Goal: Transaction & Acquisition: Purchase product/service

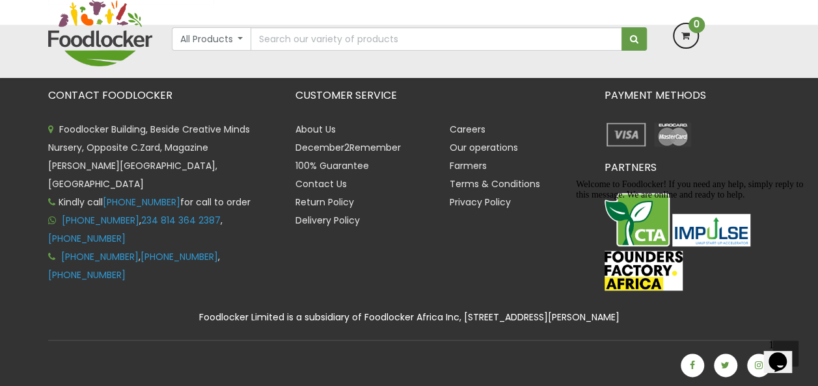
scroll to position [576, 0]
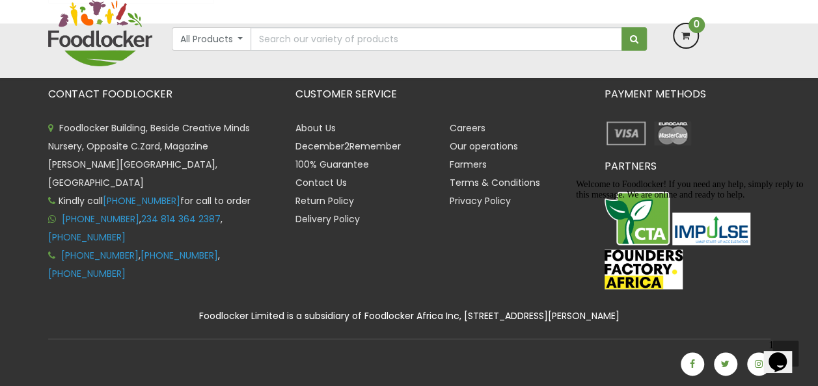
click at [576, 180] on icon "Chat attention grabber" at bounding box center [576, 180] width 0 height 0
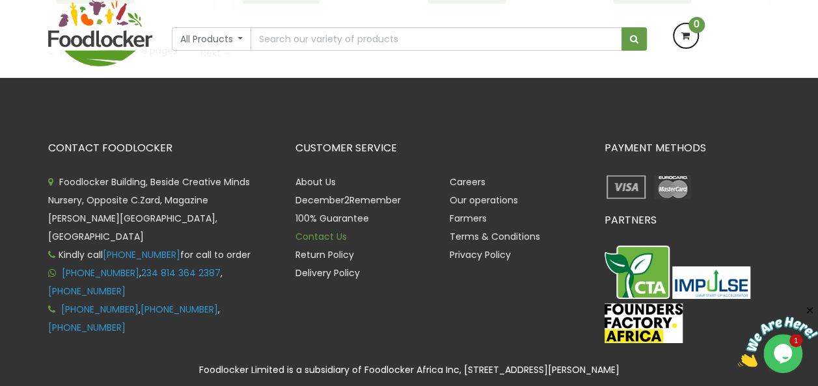
click at [306, 230] on link "Contact Us" at bounding box center [320, 236] width 51 height 13
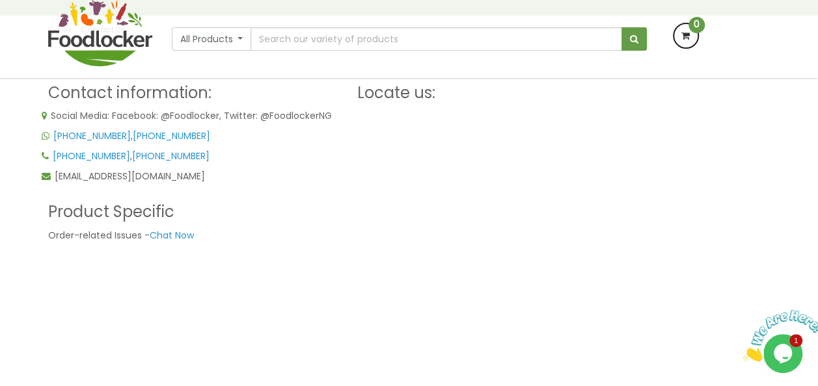
scroll to position [182, 0]
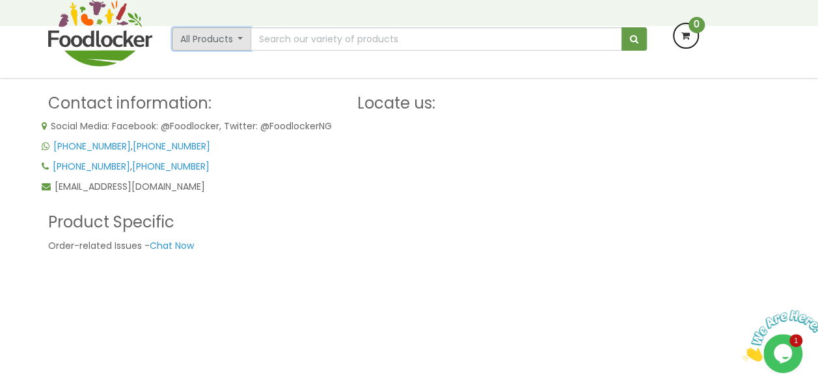
click at [245, 39] on button "All Products" at bounding box center [212, 38] width 80 height 23
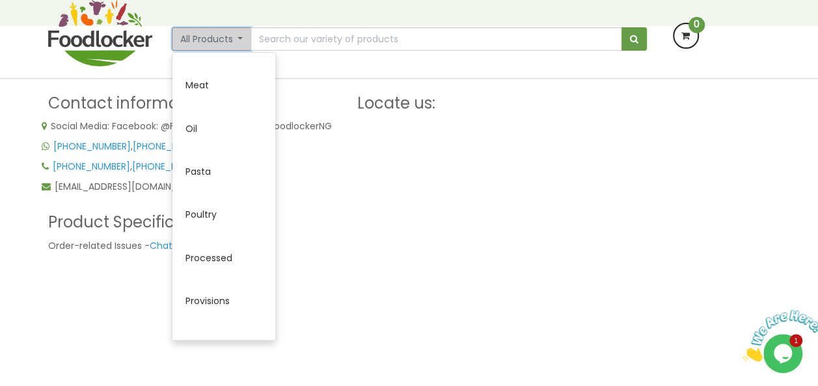
scroll to position [422, 0]
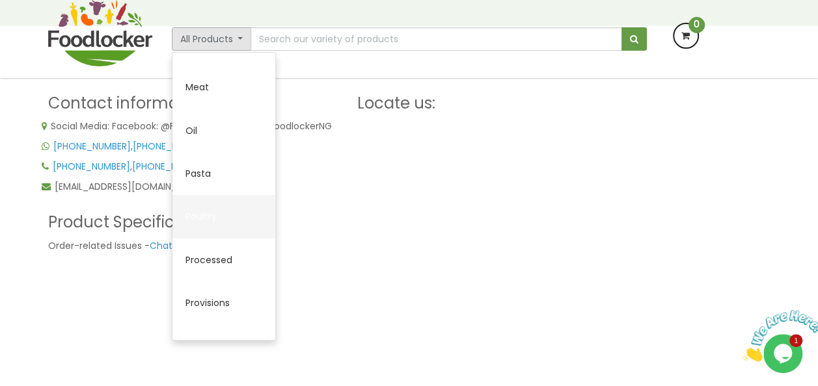
click at [201, 220] on link "Poultry" at bounding box center [223, 216] width 103 height 43
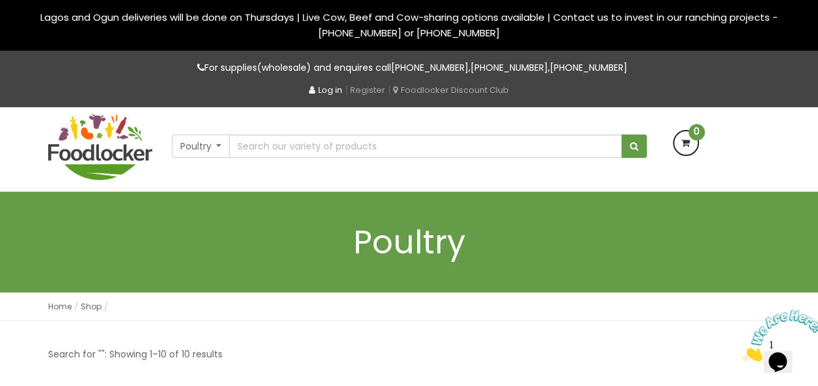
click at [325, 92] on link "Log in" at bounding box center [325, 90] width 33 height 12
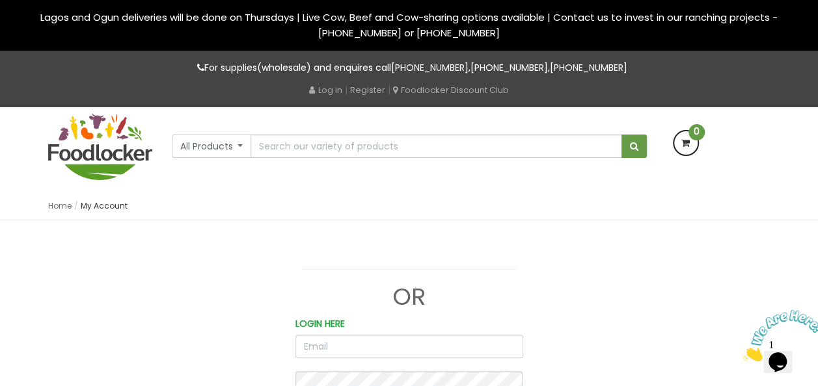
click at [336, 347] on input "email" at bounding box center [409, 346] width 228 height 23
type input "[PERSON_NAME][EMAIL_ADDRESS][DOMAIN_NAME]"
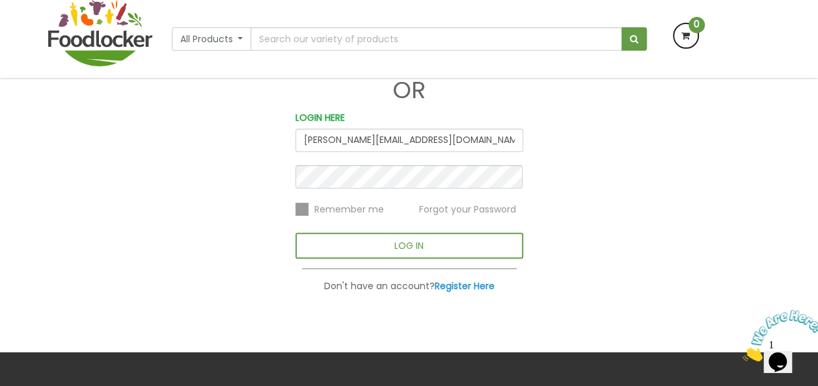
scroll to position [132, 0]
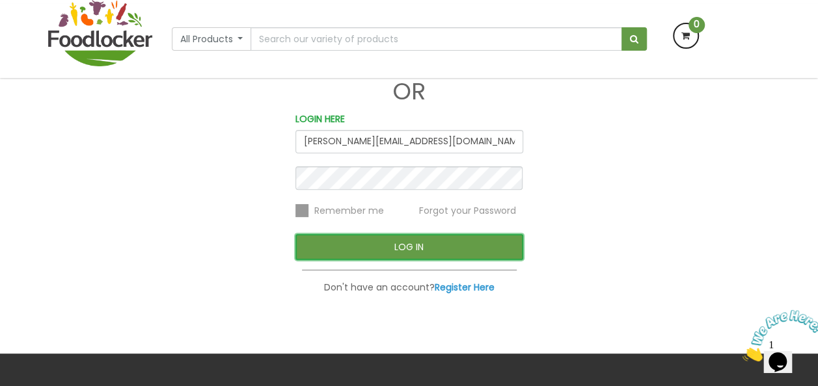
click at [416, 247] on button "LOG IN" at bounding box center [409, 247] width 228 height 26
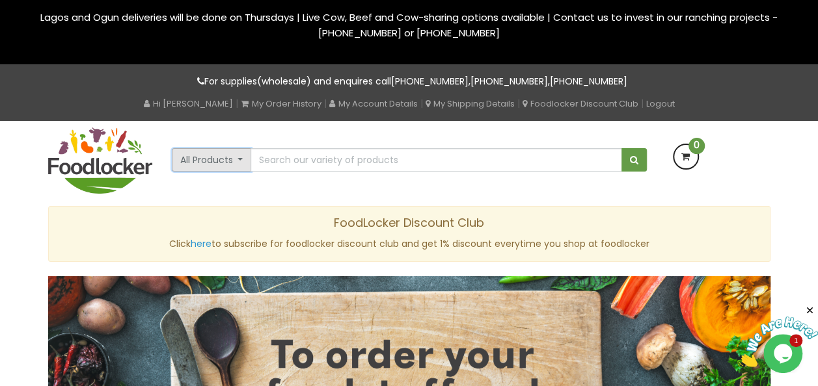
click at [216, 159] on button "All Products" at bounding box center [212, 159] width 80 height 23
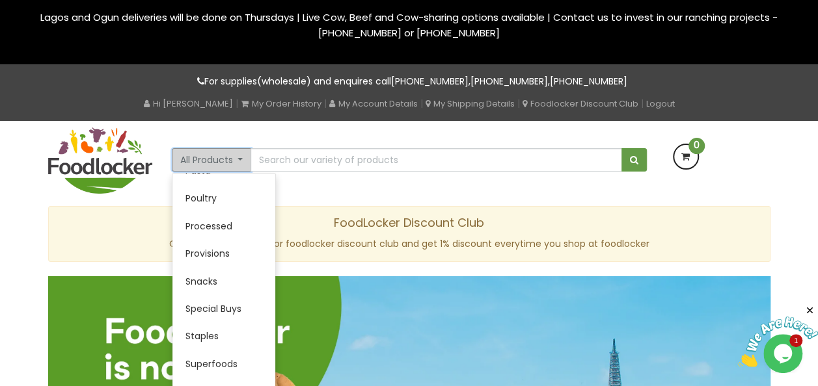
scroll to position [353, 0]
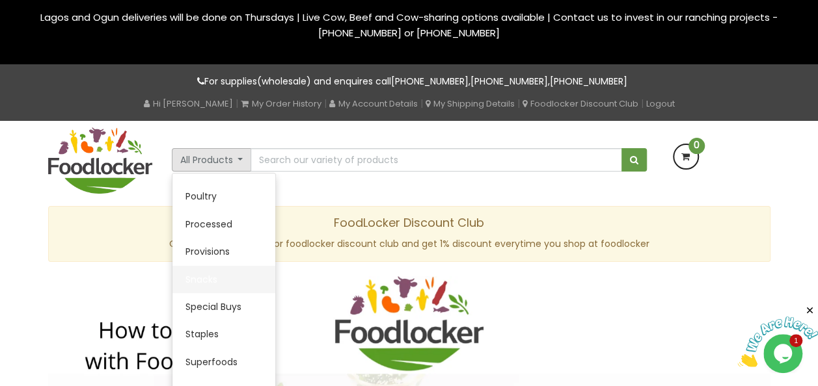
click at [208, 280] on link "Snacks" at bounding box center [223, 279] width 103 height 27
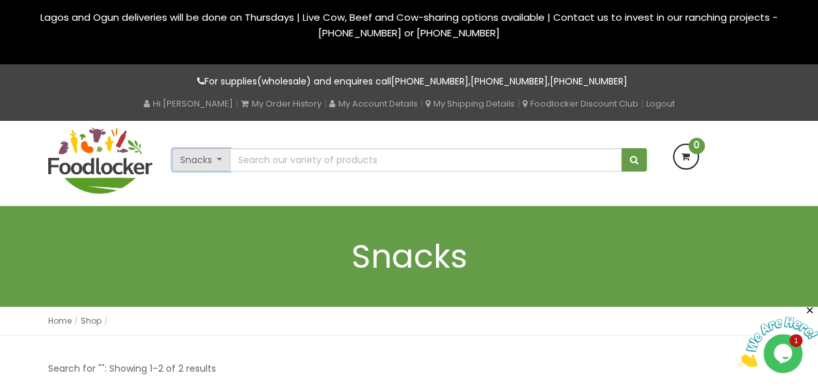
click at [200, 158] on button "Snacks" at bounding box center [201, 159] width 59 height 23
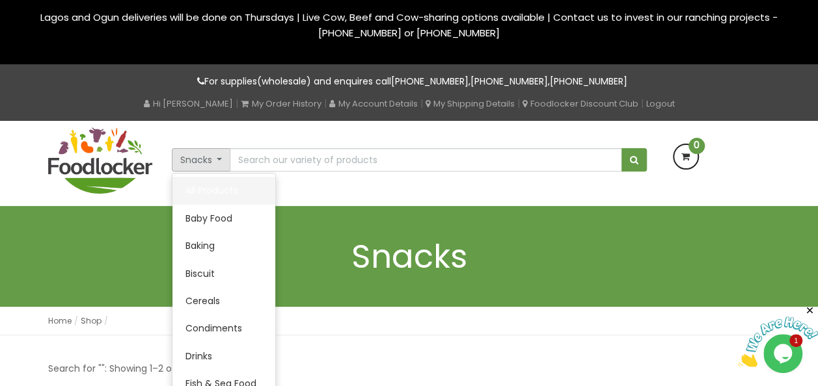
click at [200, 189] on link "All Products" at bounding box center [223, 190] width 103 height 27
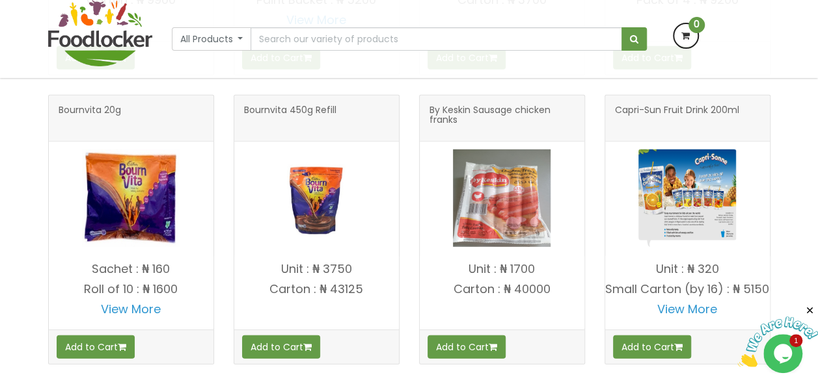
scroll to position [1717, 0]
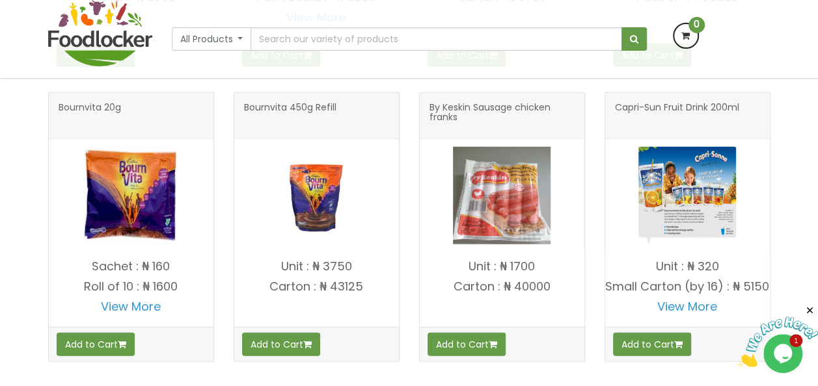
click at [491, 107] on span "By Keskin Sausage chicken franks" at bounding box center [501, 116] width 145 height 26
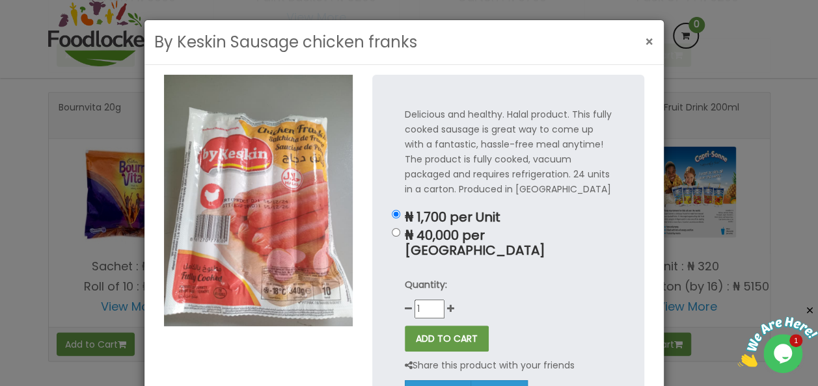
click at [645, 40] on span "×" at bounding box center [649, 42] width 9 height 19
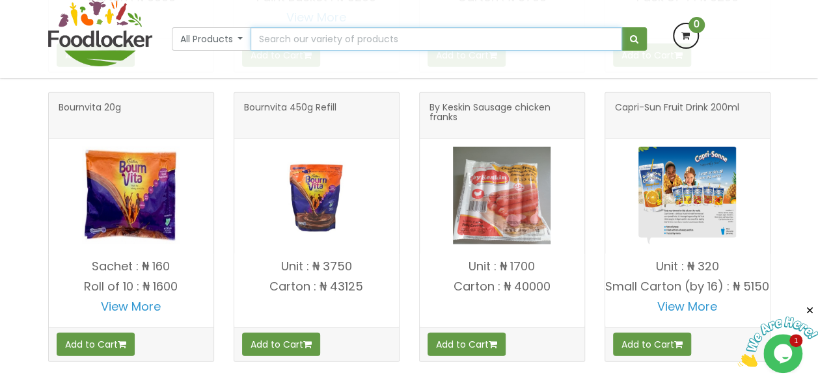
click at [349, 40] on input "text" at bounding box center [435, 38] width 371 height 23
type input "tozo"
click at [621, 27] on button "submit" at bounding box center [633, 38] width 25 height 23
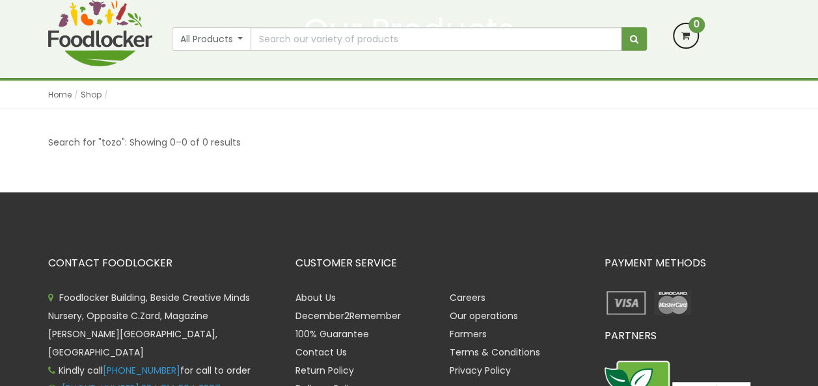
scroll to position [130, 0]
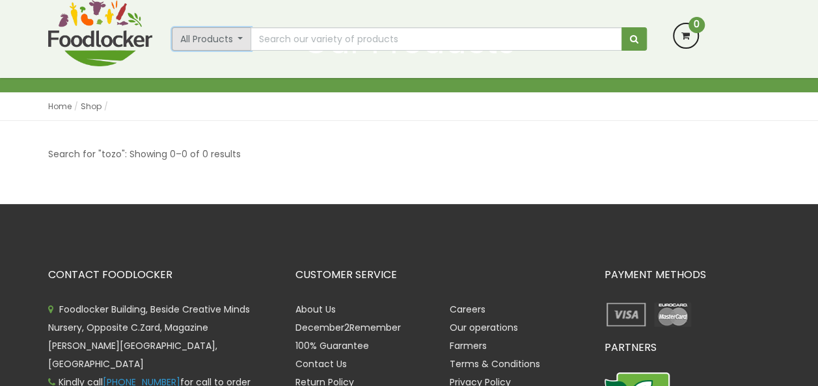
click at [238, 37] on button "All Products" at bounding box center [212, 38] width 80 height 23
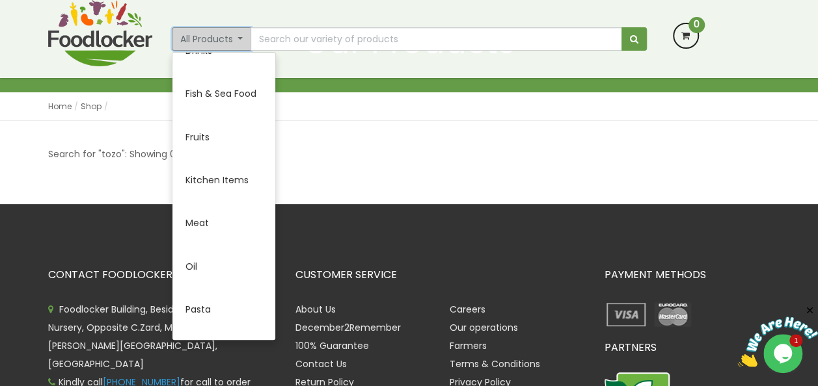
scroll to position [296, 0]
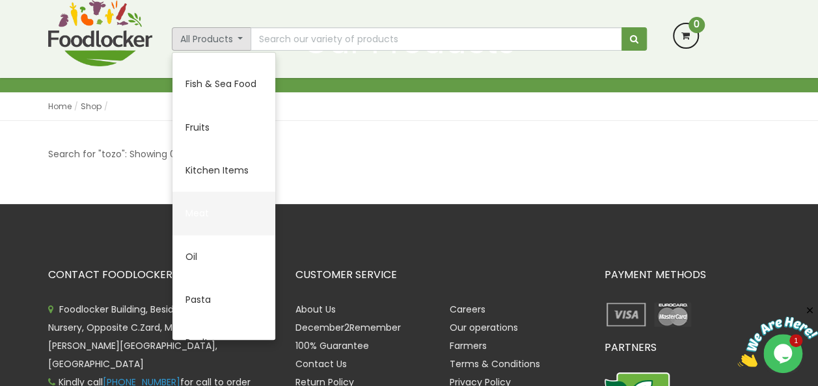
click at [200, 213] on link "Meat" at bounding box center [223, 213] width 103 height 43
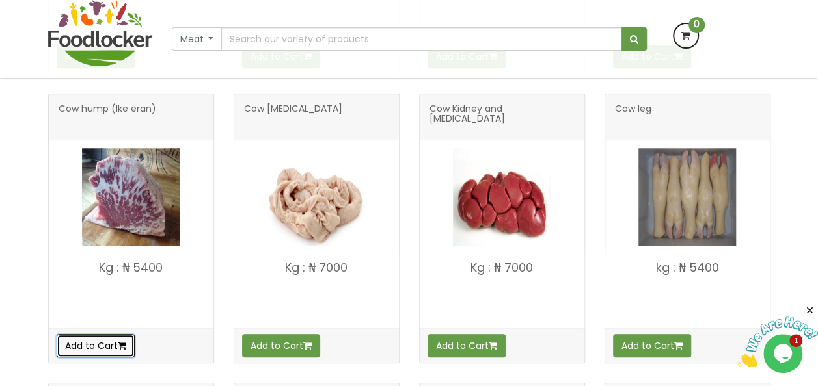
click at [99, 342] on button "Add to Cart" at bounding box center [96, 345] width 78 height 23
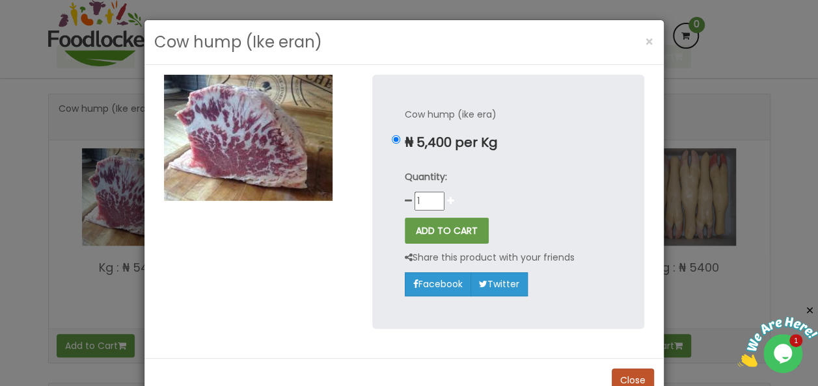
click at [447, 203] on icon at bounding box center [450, 200] width 7 height 9
type input "2"
click at [448, 233] on button "ADD TO CART" at bounding box center [447, 231] width 84 height 26
click at [437, 231] on button "ADD TO CART" at bounding box center [447, 231] width 84 height 26
click at [645, 42] on span "×" at bounding box center [649, 42] width 9 height 19
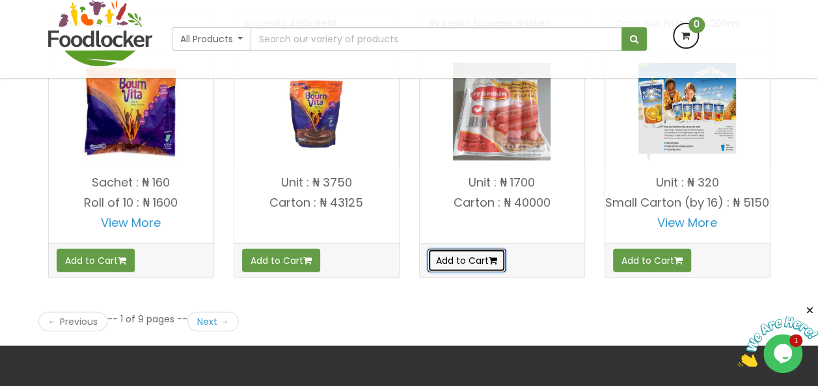
click at [472, 254] on button "Add to Cart" at bounding box center [466, 260] width 78 height 23
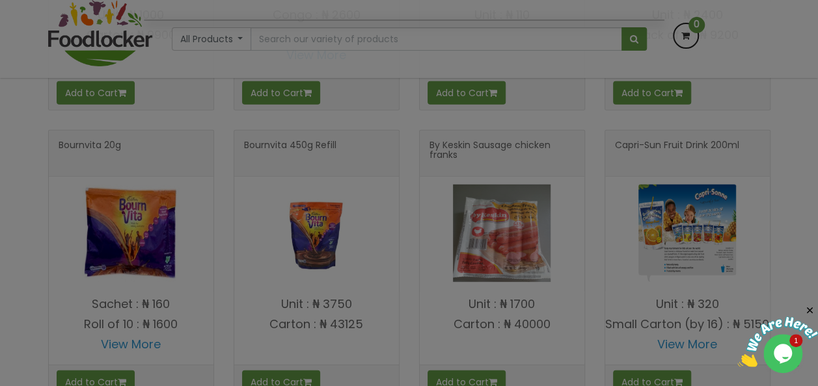
scroll to position [1689, 0]
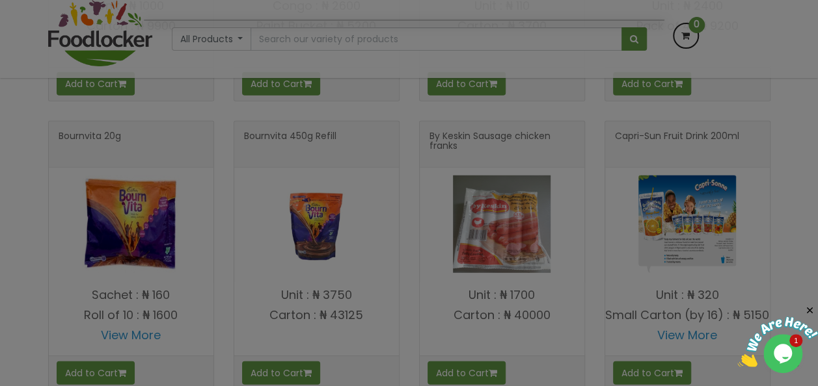
click at [796, 38] on div at bounding box center [409, 193] width 818 height 386
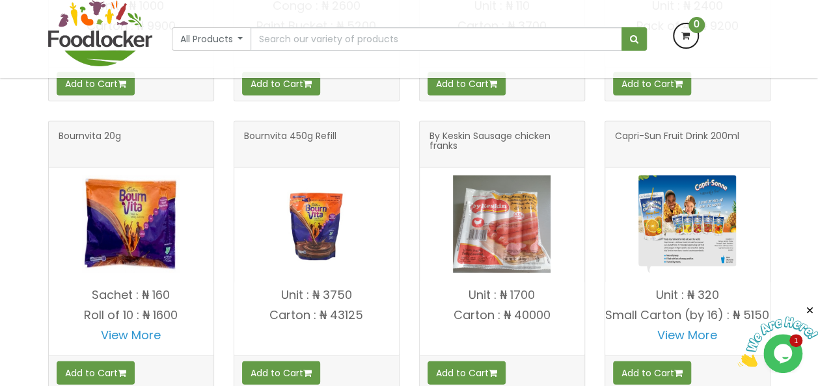
click at [470, 131] on span "By Keskin Sausage chicken franks" at bounding box center [501, 144] width 145 height 26
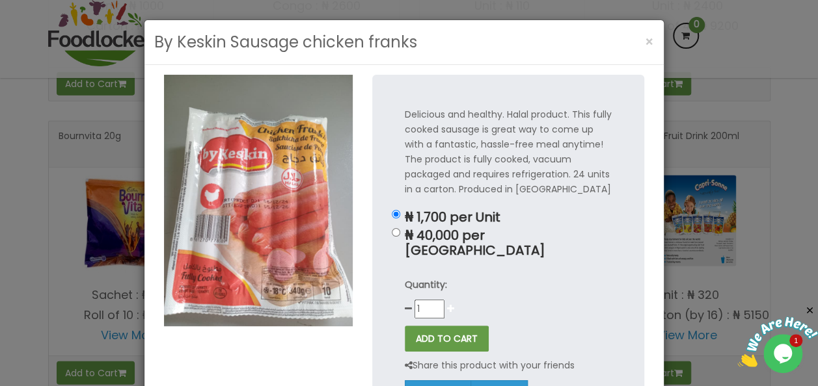
click at [447, 304] on icon at bounding box center [450, 308] width 7 height 9
type input "4"
click at [435, 326] on button "ADD TO CART" at bounding box center [447, 339] width 84 height 26
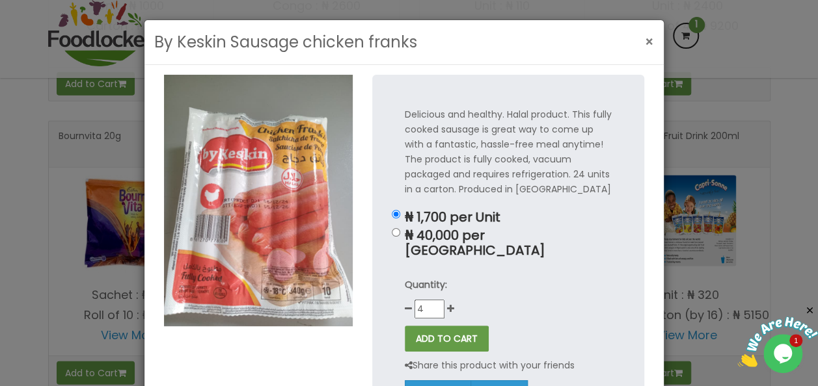
click at [646, 40] on span "×" at bounding box center [649, 42] width 9 height 19
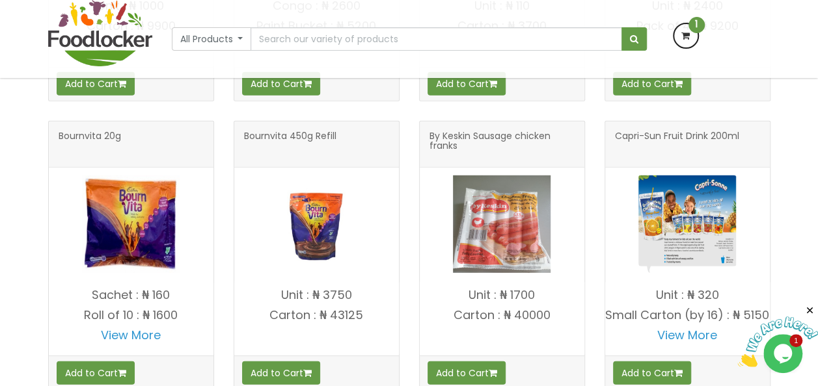
click at [686, 40] on icon at bounding box center [685, 35] width 23 height 23
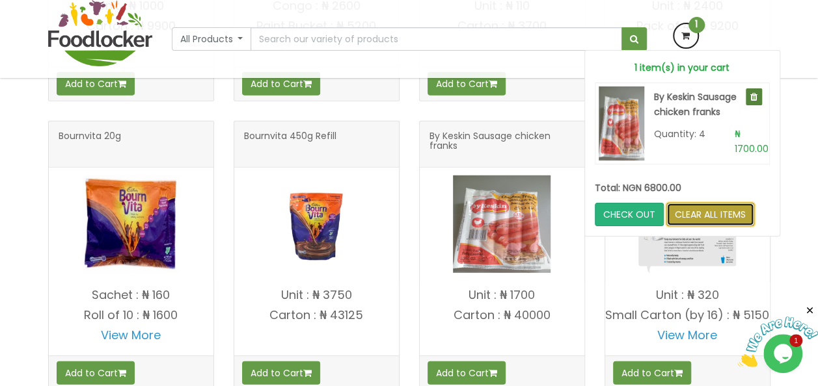
click at [701, 215] on link "CLEAR ALL ITEMS" at bounding box center [710, 214] width 88 height 23
click at [690, 213] on link "CLEAR ALL ITEMS" at bounding box center [710, 214] width 88 height 23
click at [712, 208] on link "CLEAR ALL ITEMS" at bounding box center [710, 214] width 88 height 23
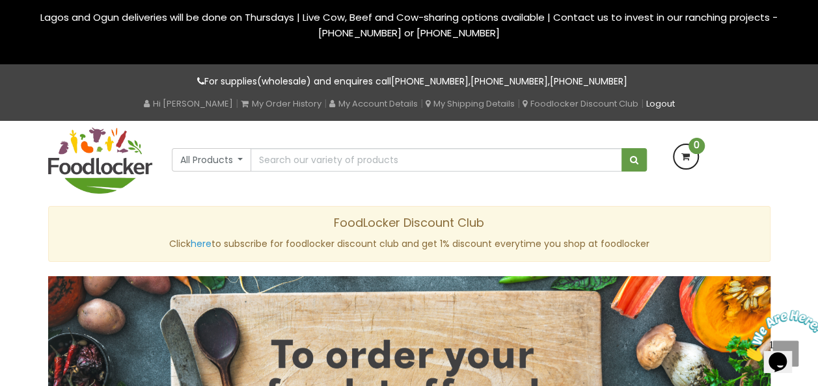
click at [667, 103] on link "Logout" at bounding box center [660, 104] width 29 height 12
